Goal: Task Accomplishment & Management: Manage account settings

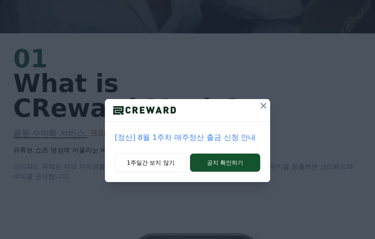
click at [262, 108] on icon at bounding box center [264, 106] width 10 height 10
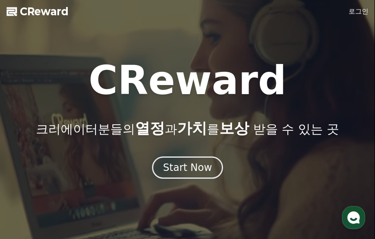
click at [353, 14] on link "로그인" at bounding box center [359, 12] width 20 height 10
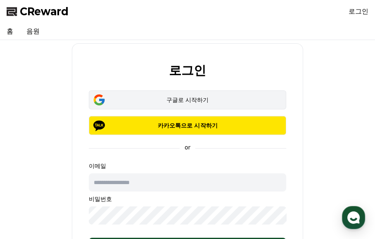
click at [188, 97] on div "구글로 시작하기" at bounding box center [187, 100] width 173 height 8
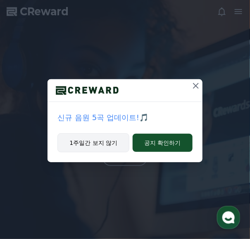
click at [107, 147] on button "1주일간 보지 않기" at bounding box center [93, 142] width 72 height 19
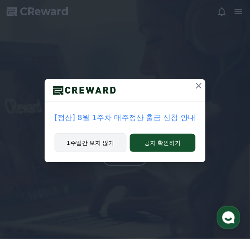
click at [111, 145] on button "1주일간 보지 않기" at bounding box center [91, 142] width 72 height 19
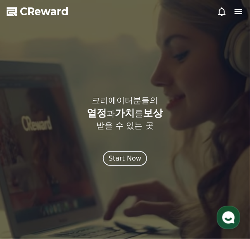
click at [235, 14] on icon at bounding box center [238, 11] width 7 height 5
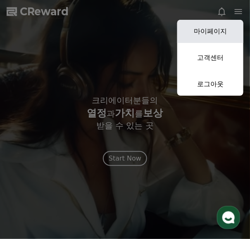
click at [216, 33] on link "마이페이지" at bounding box center [210, 31] width 66 height 23
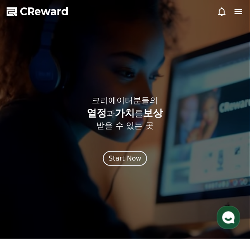
select select "**********"
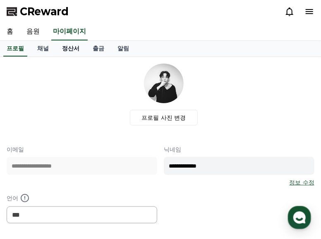
click at [77, 49] on link "정산서" at bounding box center [70, 49] width 31 height 16
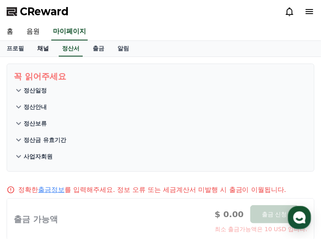
click at [49, 49] on link "채널" at bounding box center [43, 49] width 25 height 16
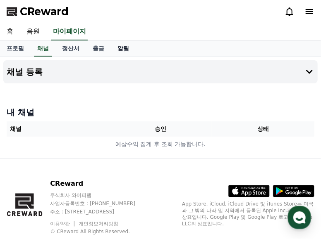
click at [122, 51] on link "알림" at bounding box center [123, 49] width 25 height 16
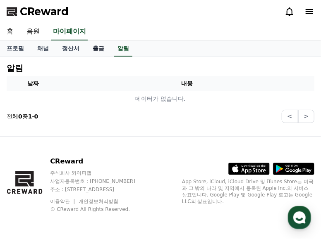
click at [104, 53] on link "출금" at bounding box center [98, 49] width 25 height 16
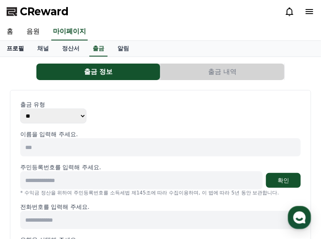
click at [14, 50] on link "프로필" at bounding box center [15, 49] width 31 height 16
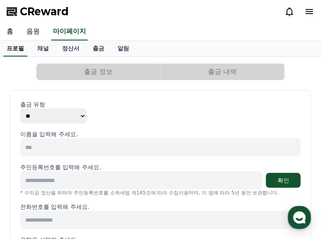
select select "**********"
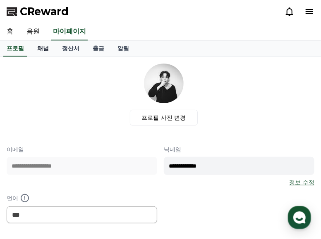
click at [42, 48] on link "채널" at bounding box center [43, 49] width 25 height 16
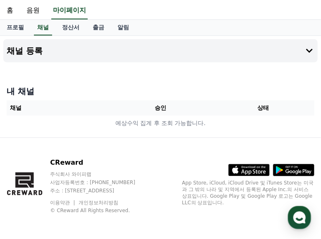
scroll to position [21, 0]
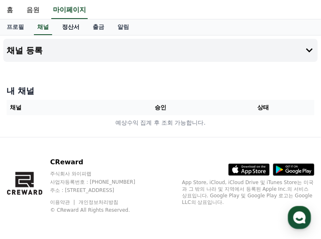
click at [82, 31] on link "정산서" at bounding box center [70, 27] width 31 height 16
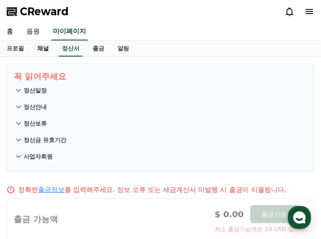
click at [48, 48] on link "채널" at bounding box center [43, 49] width 25 height 16
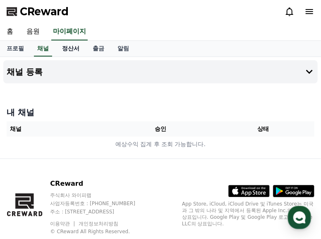
click at [64, 52] on link "정산서" at bounding box center [70, 49] width 31 height 16
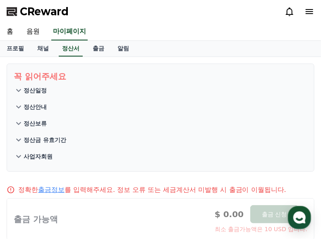
click at [40, 88] on p "정산일정" at bounding box center [35, 90] width 23 height 8
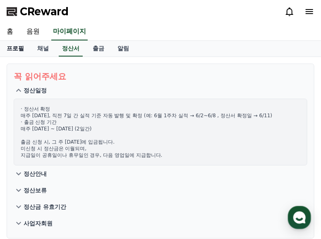
click at [12, 47] on link "프로필" at bounding box center [15, 49] width 31 height 16
select select "**********"
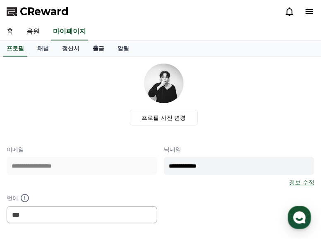
click at [98, 48] on link "출금" at bounding box center [98, 49] width 25 height 16
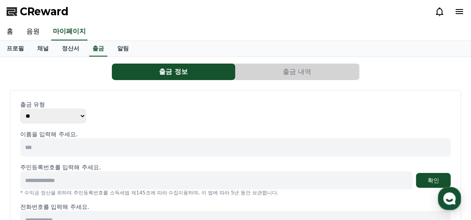
click at [65, 113] on select "** ***" at bounding box center [53, 116] width 66 height 15
click at [122, 111] on div "출금 유형 ** ***" at bounding box center [235, 111] width 431 height 23
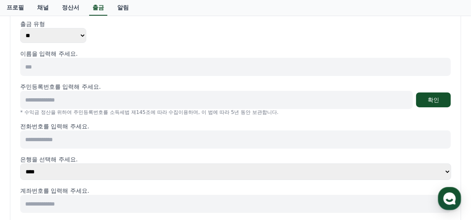
scroll to position [82, 0]
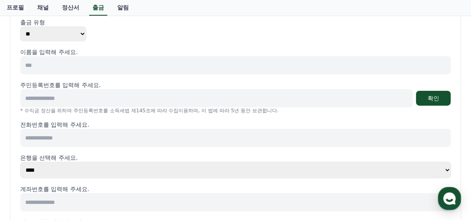
click at [97, 107] on p "* 수익금 정산을 위하여 주민등록번호를 소득세법 제145조에 따라 수집이용하며, 이 법에 따라 5년 동안 보관합니다." at bounding box center [235, 110] width 431 height 7
drag, startPoint x: 84, startPoint y: 97, endPoint x: 29, endPoint y: 96, distance: 55.4
click at [84, 97] on input at bounding box center [216, 98] width 393 height 18
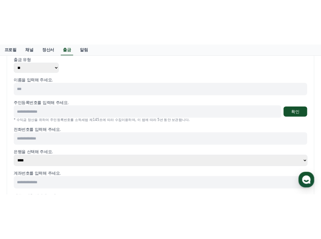
scroll to position [0, 0]
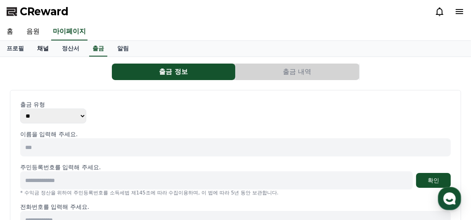
click at [48, 52] on link "채널" at bounding box center [43, 49] width 25 height 16
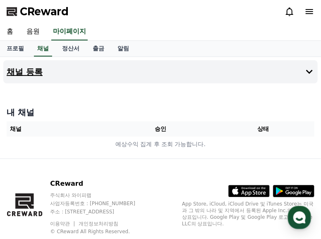
click at [249, 74] on button "채널 등록" at bounding box center [160, 71] width 314 height 23
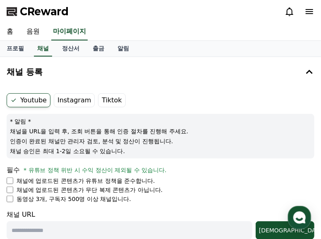
click at [187, 104] on ul "Youtube Instagram Tiktok" at bounding box center [160, 100] width 307 height 14
click at [13, 180] on li "채널에 업로드된 콘텐츠가 유튜브 정책을 준수합니다." at bounding box center [160, 181] width 307 height 8
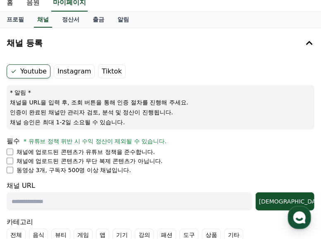
scroll to position [41, 0]
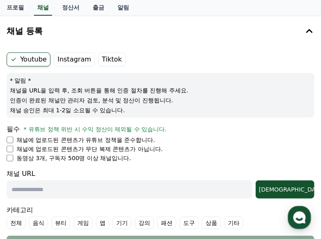
click at [100, 56] on label "Tiktok" at bounding box center [111, 59] width 27 height 14
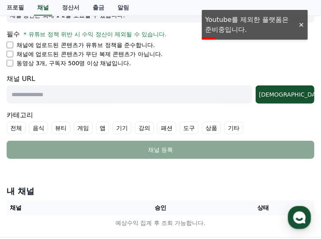
scroll to position [124, 0]
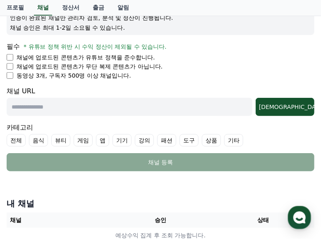
click at [159, 76] on li "동영상 3개, 구독자 500명 이상 채널입니다." at bounding box center [160, 75] width 307 height 8
click at [110, 53] on p "채널에 업로드된 콘텐츠가 유튜브 정책을 준수합니다." at bounding box center [86, 57] width 138 height 8
click at [249, 75] on li "동영상 3개, 구독자 500명 이상 채널입니다." at bounding box center [160, 75] width 307 height 8
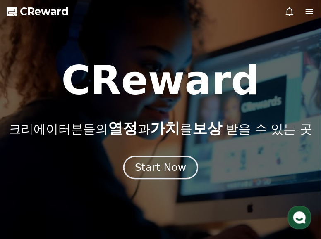
click at [153, 166] on div "Start Now" at bounding box center [160, 168] width 51 height 14
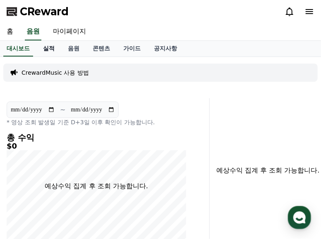
click at [56, 48] on link "실적" at bounding box center [48, 49] width 25 height 16
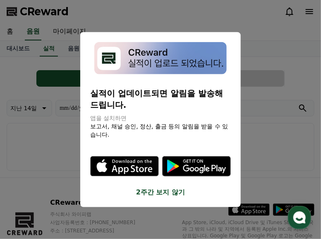
click at [154, 188] on button "2주간 보지 않기" at bounding box center [160, 193] width 140 height 10
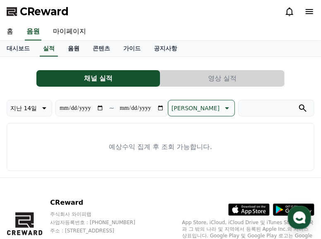
click at [73, 43] on link "음원" at bounding box center [73, 49] width 25 height 16
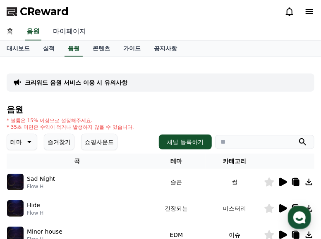
click at [60, 33] on link "마이페이지" at bounding box center [69, 31] width 46 height 17
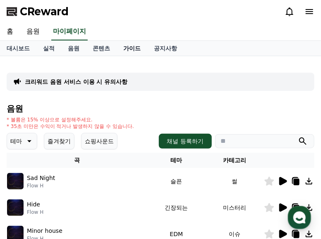
select select "**********"
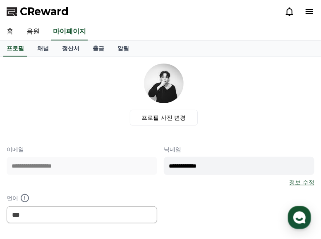
click at [311, 8] on icon at bounding box center [309, 12] width 10 height 10
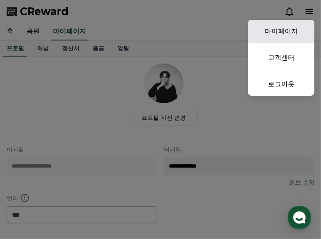
click at [289, 27] on link "마이페이지" at bounding box center [281, 31] width 66 height 23
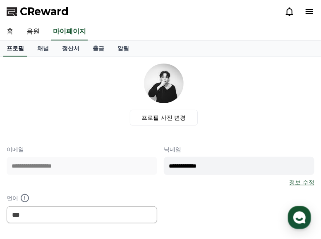
click at [26, 47] on link "프로필" at bounding box center [15, 49] width 24 height 16
click at [53, 47] on link "채널" at bounding box center [43, 49] width 25 height 16
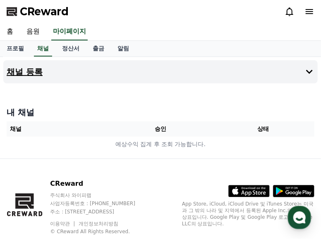
click at [109, 78] on button "채널 등록" at bounding box center [160, 71] width 314 height 23
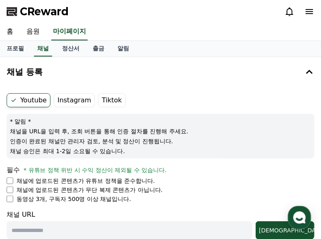
click at [224, 121] on p "* 알림 *" at bounding box center [160, 121] width 301 height 8
